Goal: Task Accomplishment & Management: Manage account settings

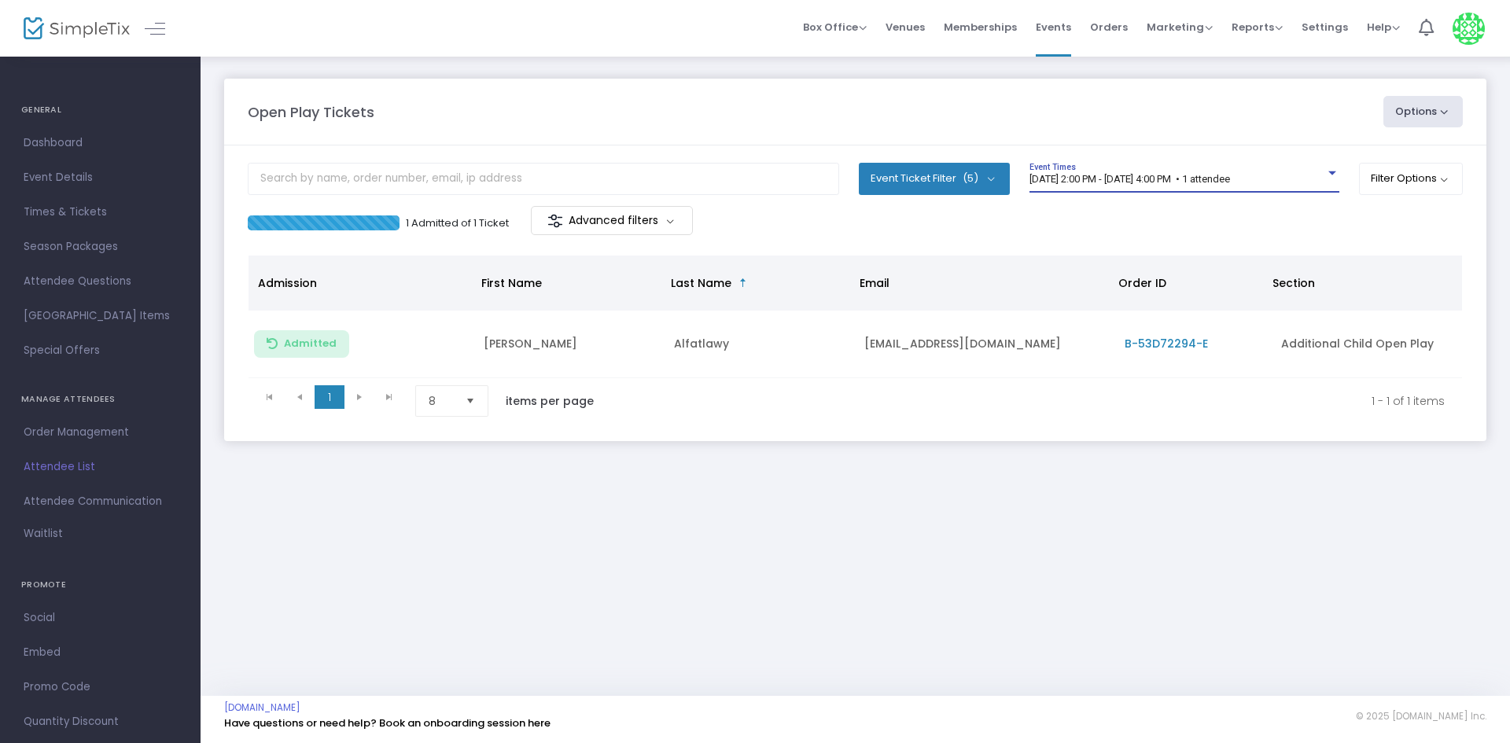
click at [1230, 174] on span "[DATE] 2:00 PM - [DATE] 4:00 PM • 1 attendee" at bounding box center [1130, 179] width 201 height 12
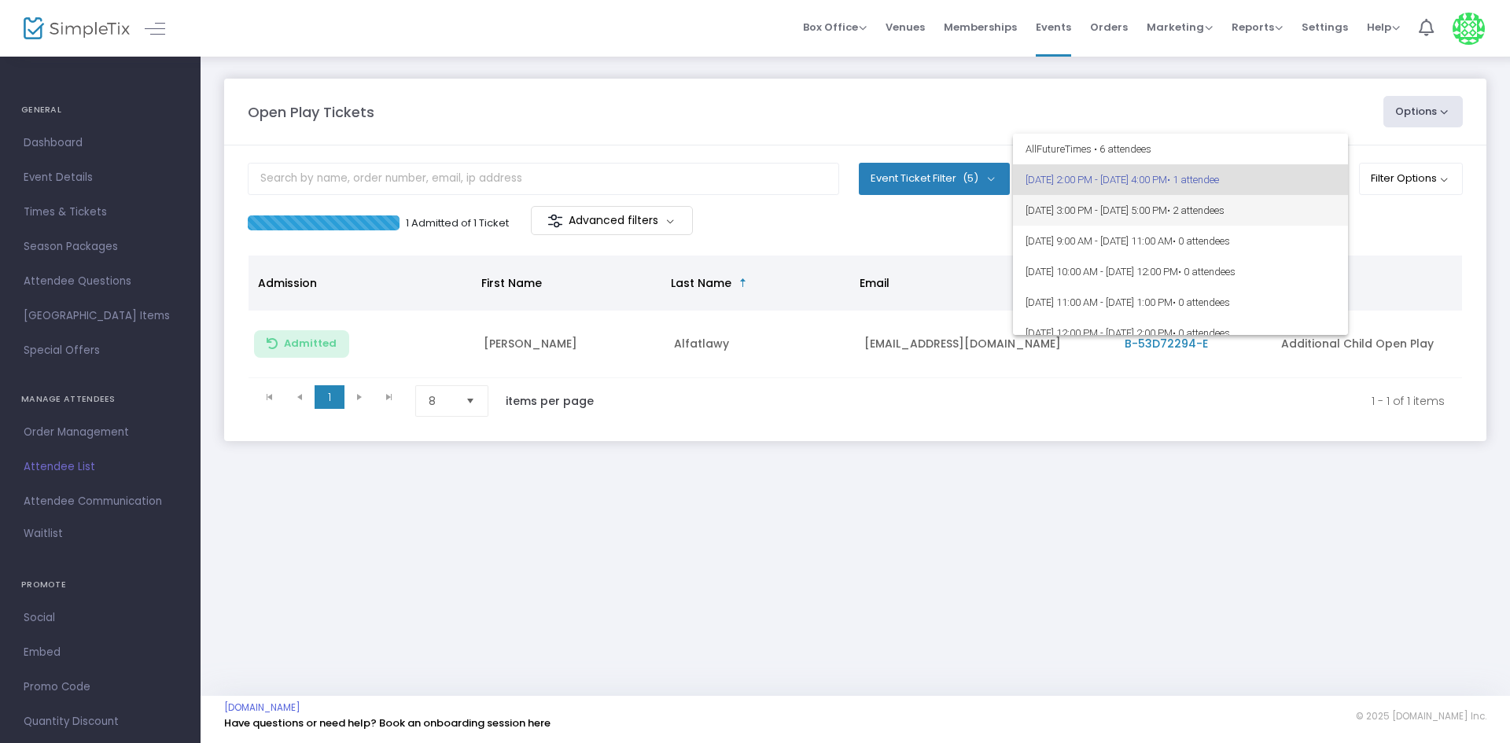
click at [1270, 201] on span "[DATE] 3:00 PM - [DATE] 5:00 PM • 2 attendees" at bounding box center [1181, 210] width 310 height 31
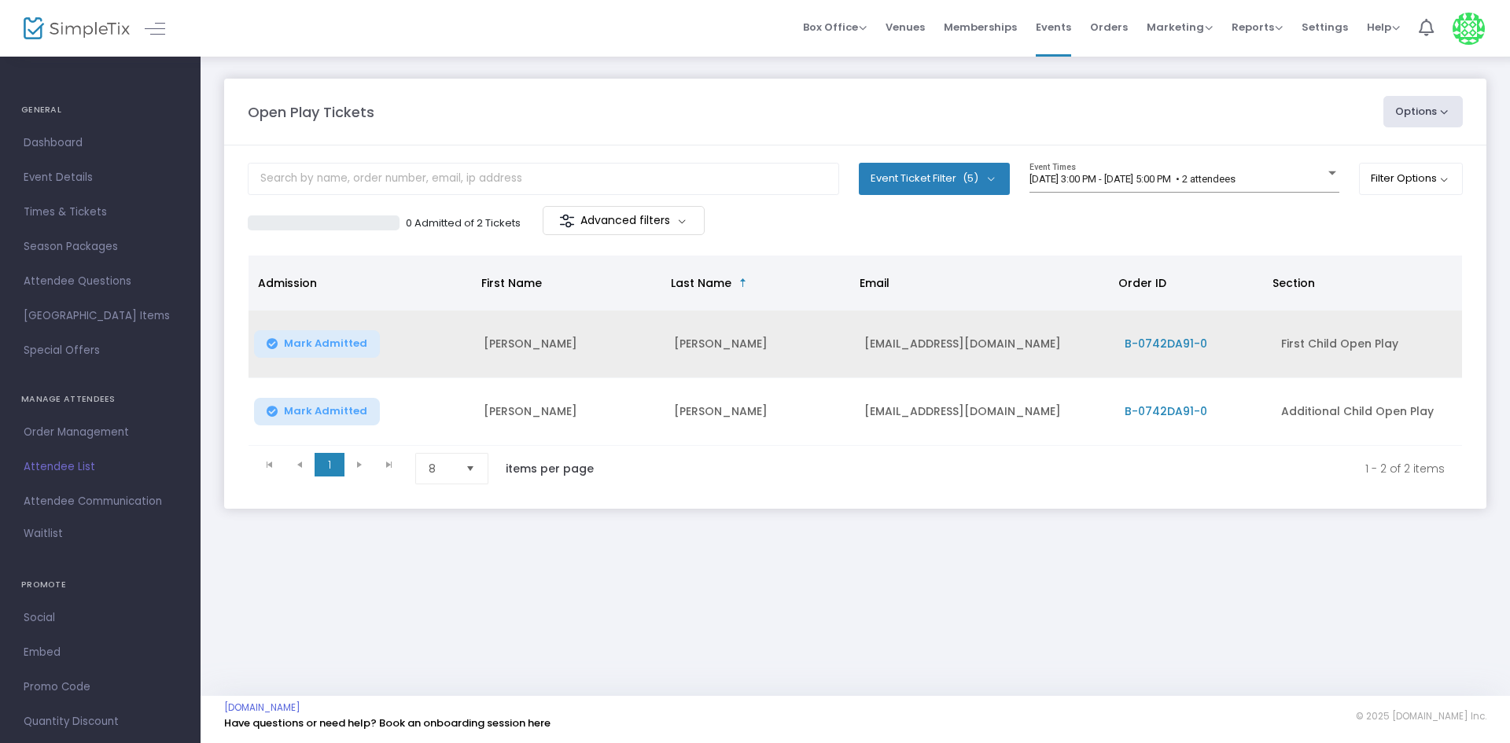
click at [338, 342] on span "Mark Admitted" at bounding box center [325, 343] width 83 height 13
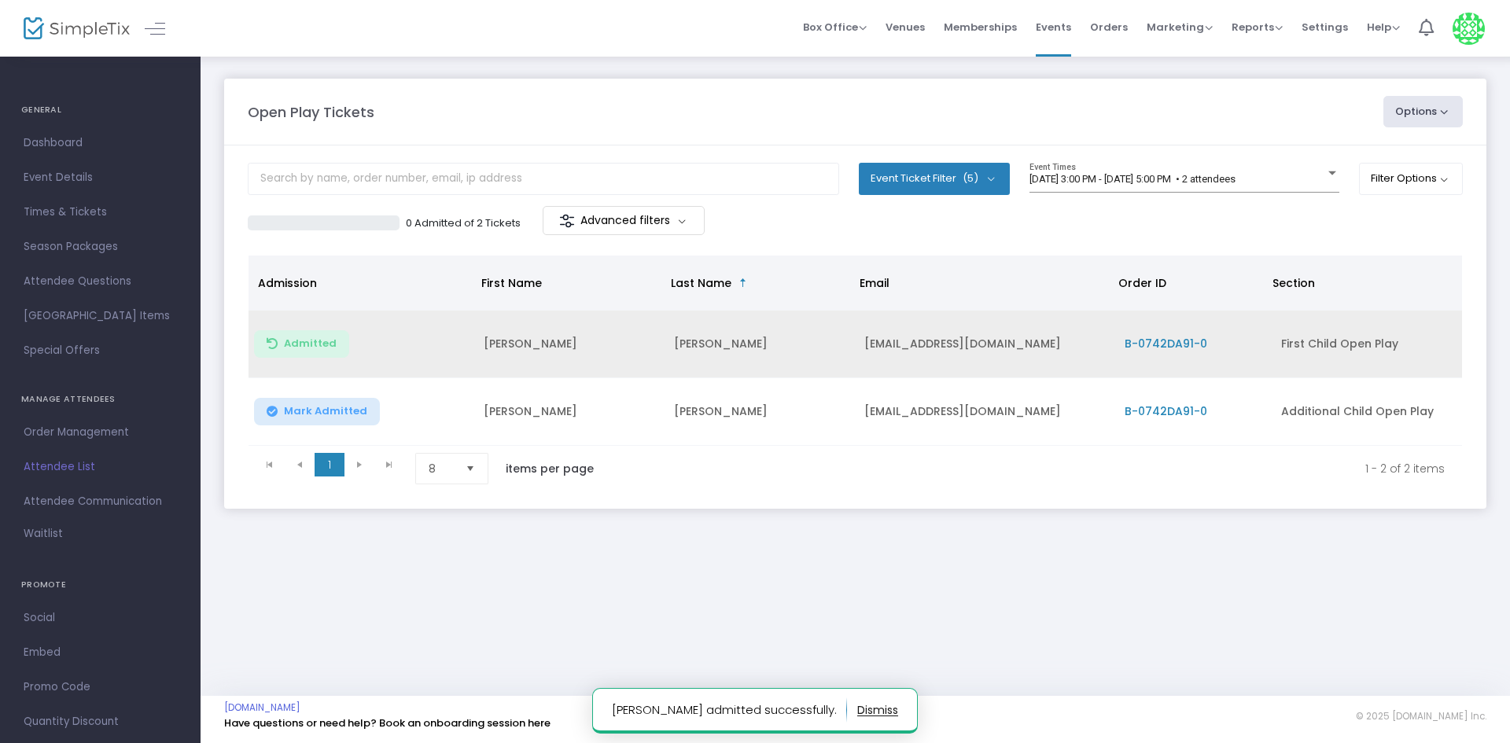
click at [349, 408] on span "Mark Admitted" at bounding box center [325, 411] width 83 height 13
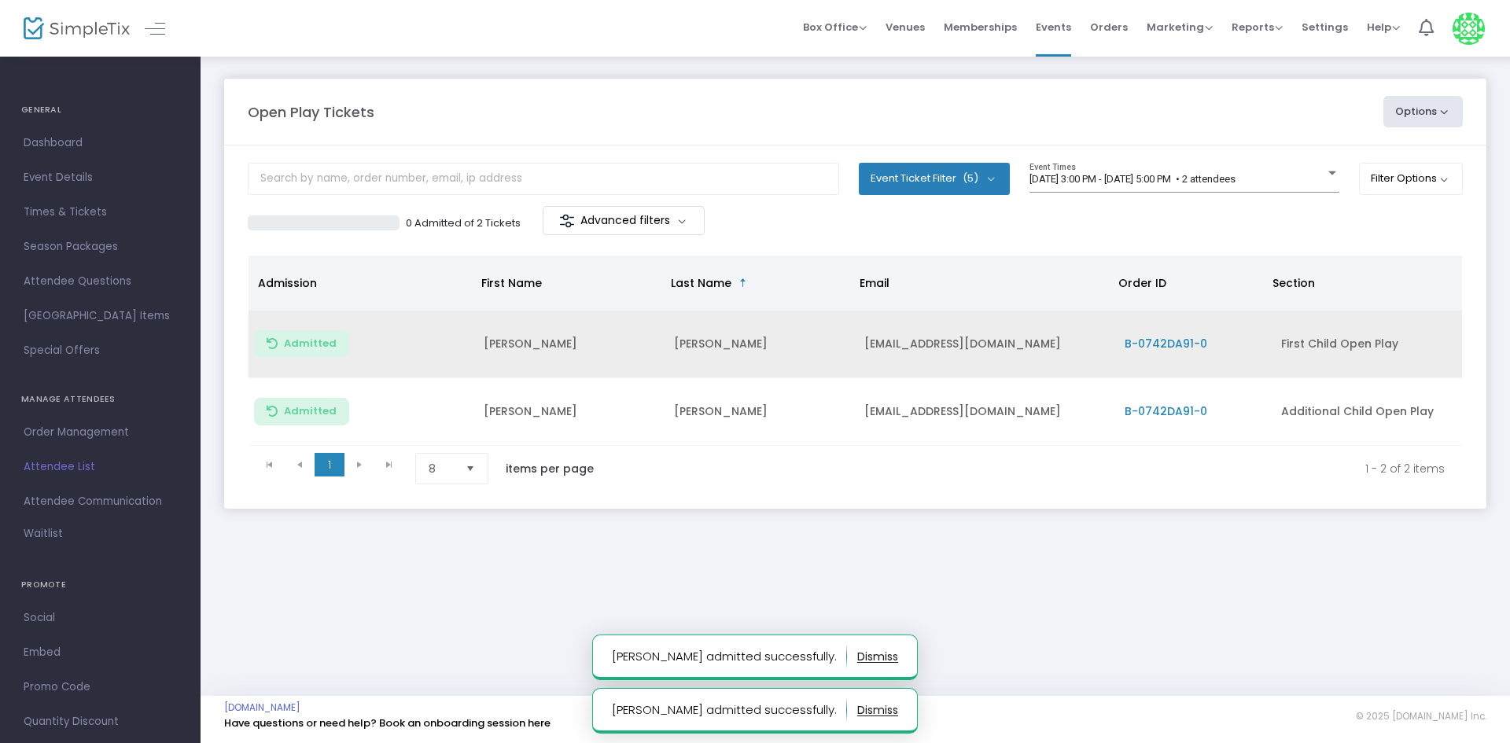
click at [547, 63] on div "Open Play Tickets Options Import Attendees Export List Print Name Tags Export t…" at bounding box center [856, 309] width 1310 height 509
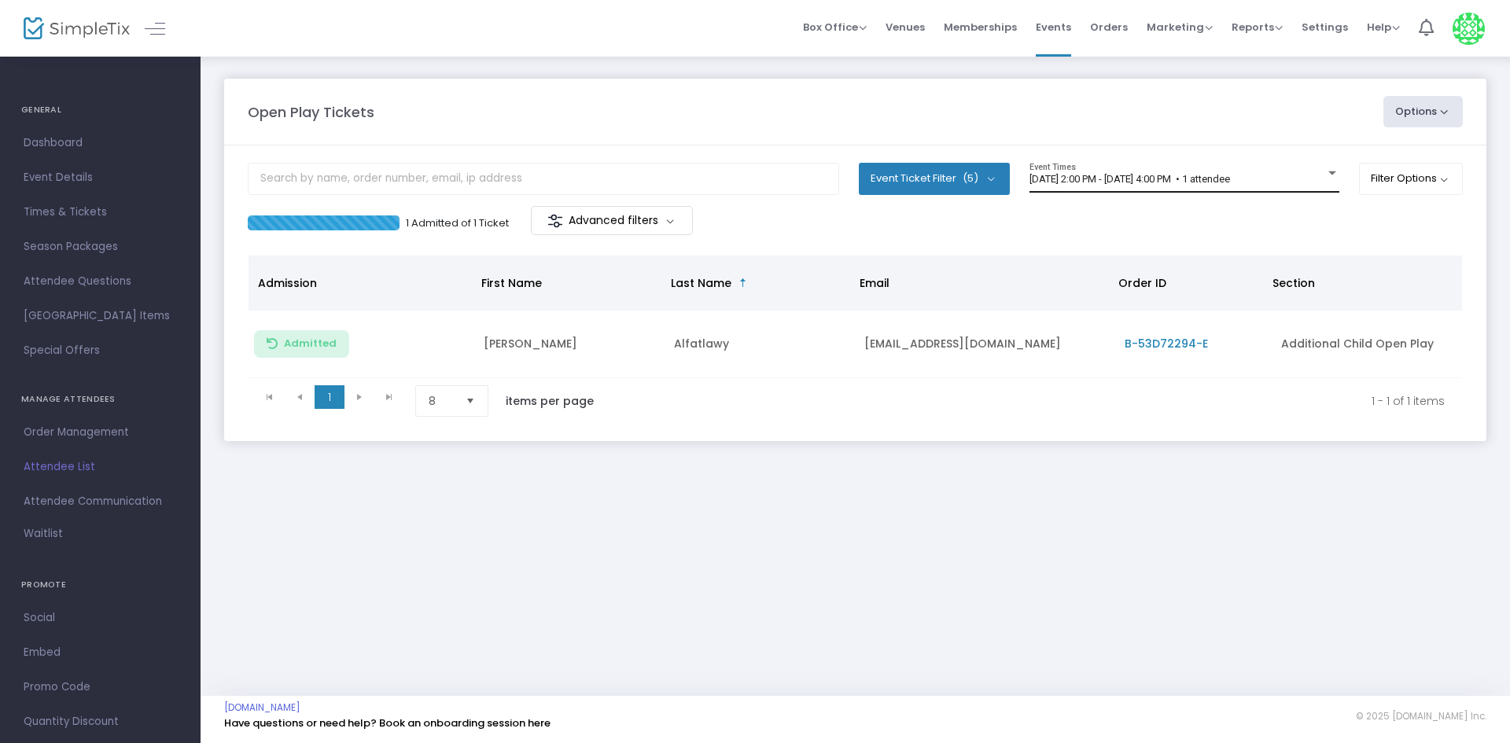
click at [1150, 179] on span "[DATE] 2:00 PM - [DATE] 4:00 PM • 1 attendee" at bounding box center [1130, 179] width 201 height 12
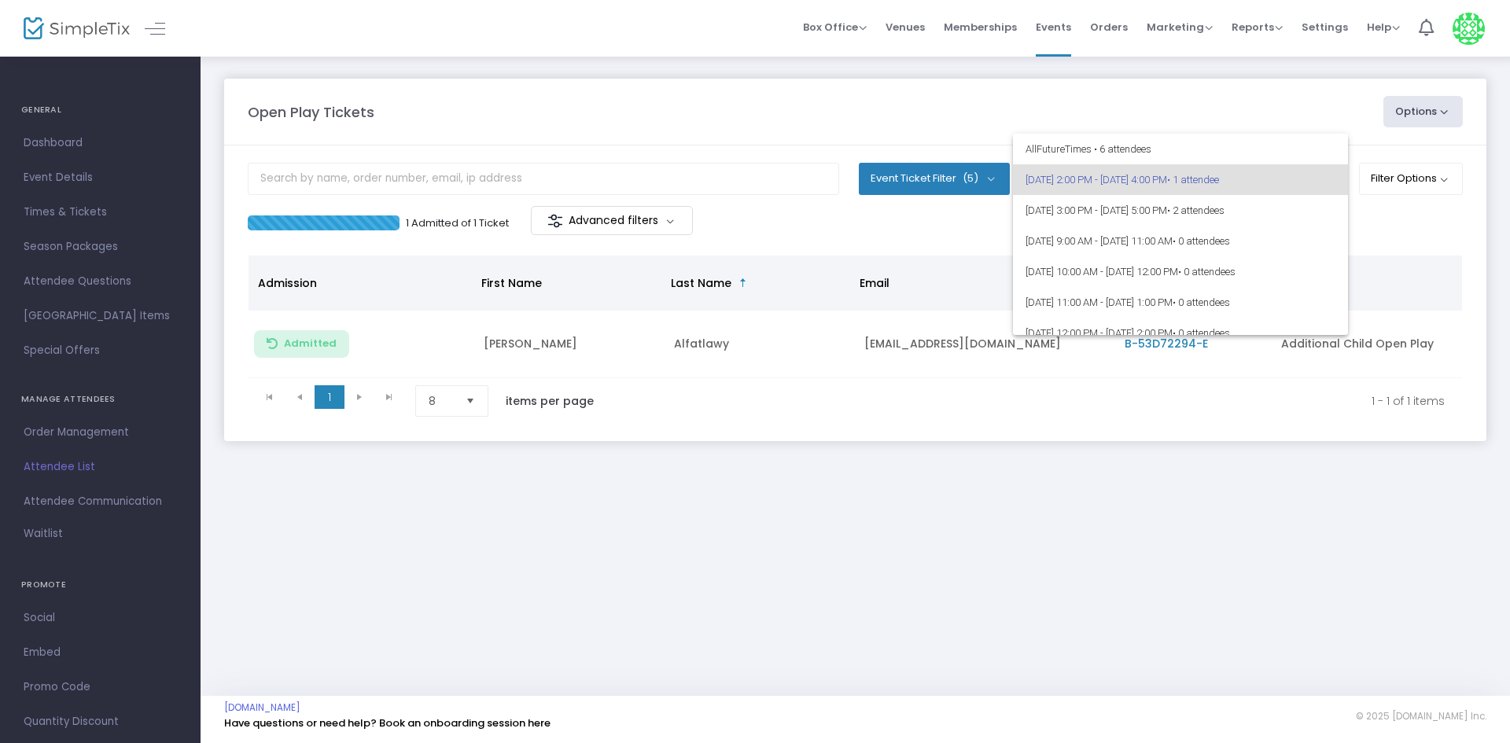
click at [1365, 235] on div at bounding box center [755, 371] width 1510 height 743
